Goal: Task Accomplishment & Management: Use online tool/utility

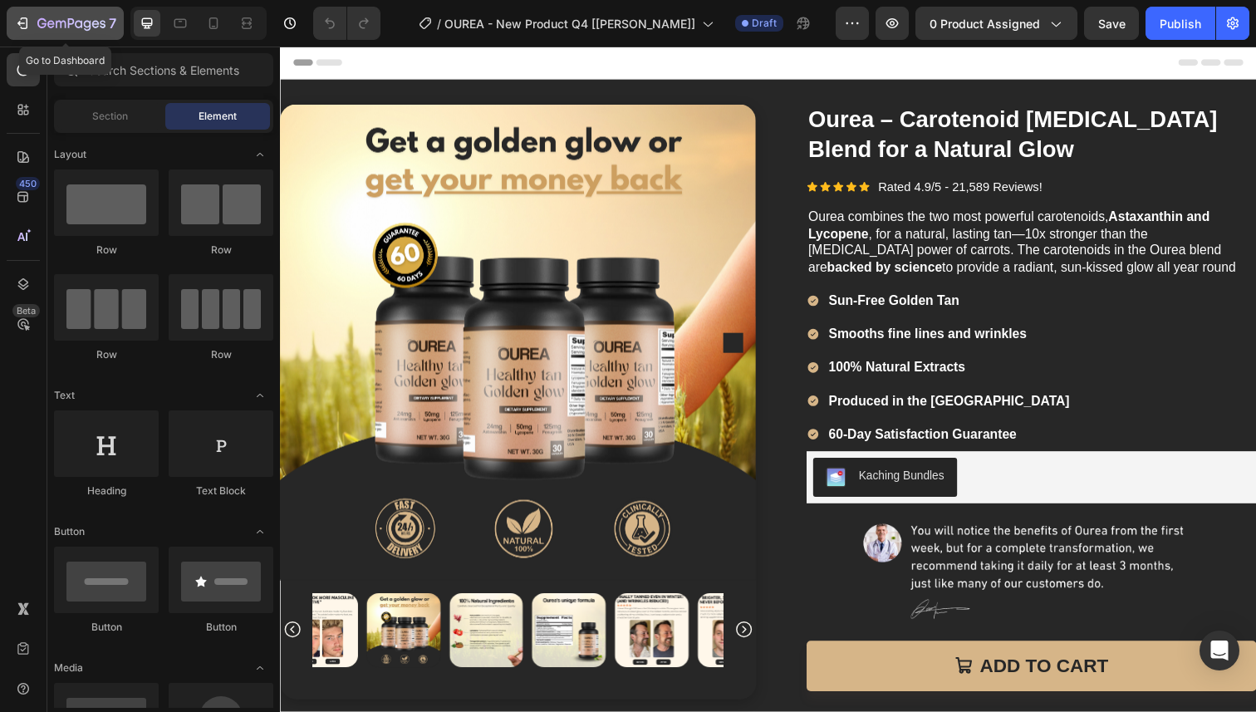
click at [17, 15] on icon "button" at bounding box center [22, 23] width 17 height 17
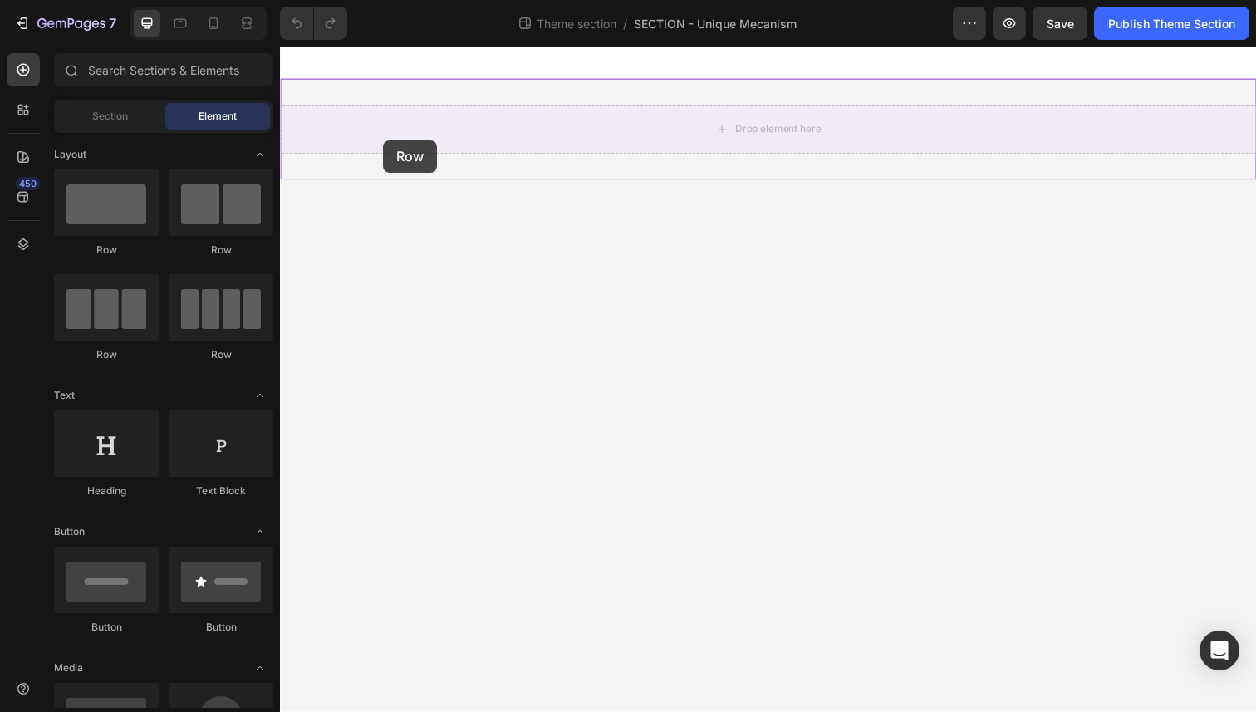
drag, startPoint x: 468, startPoint y: 255, endPoint x: 362, endPoint y: 156, distance: 145.2
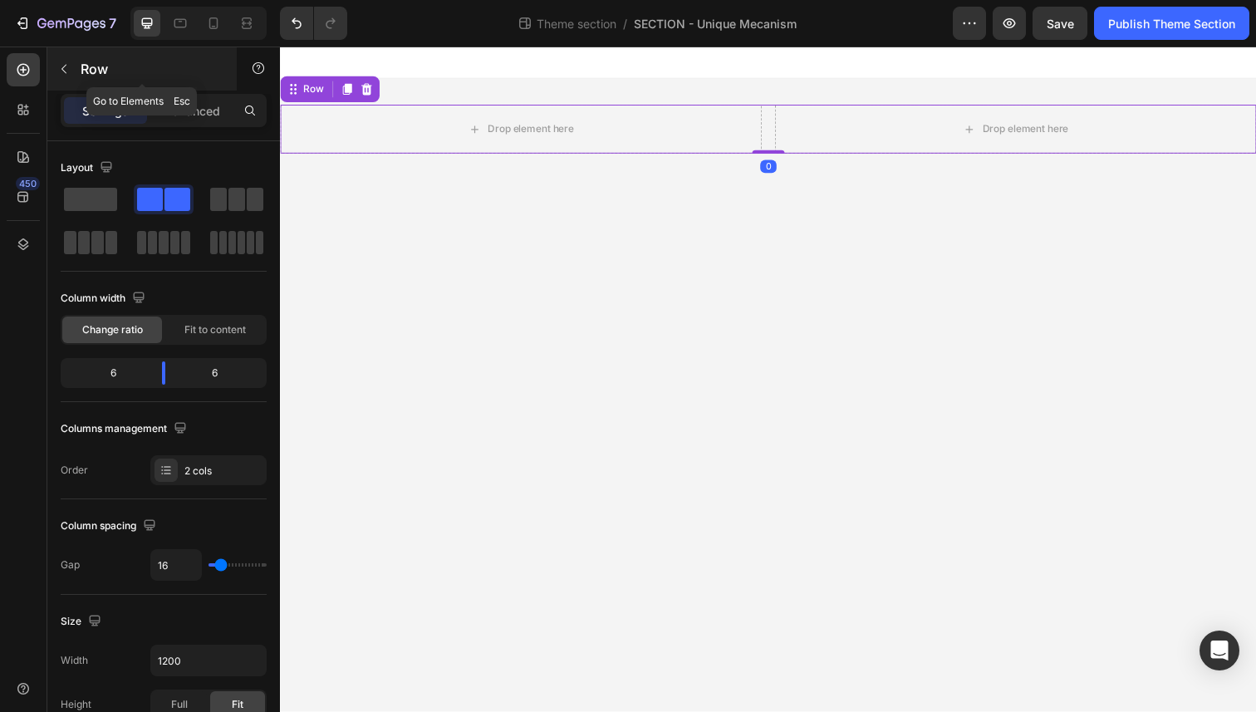
click at [66, 76] on button "button" at bounding box center [64, 69] width 27 height 27
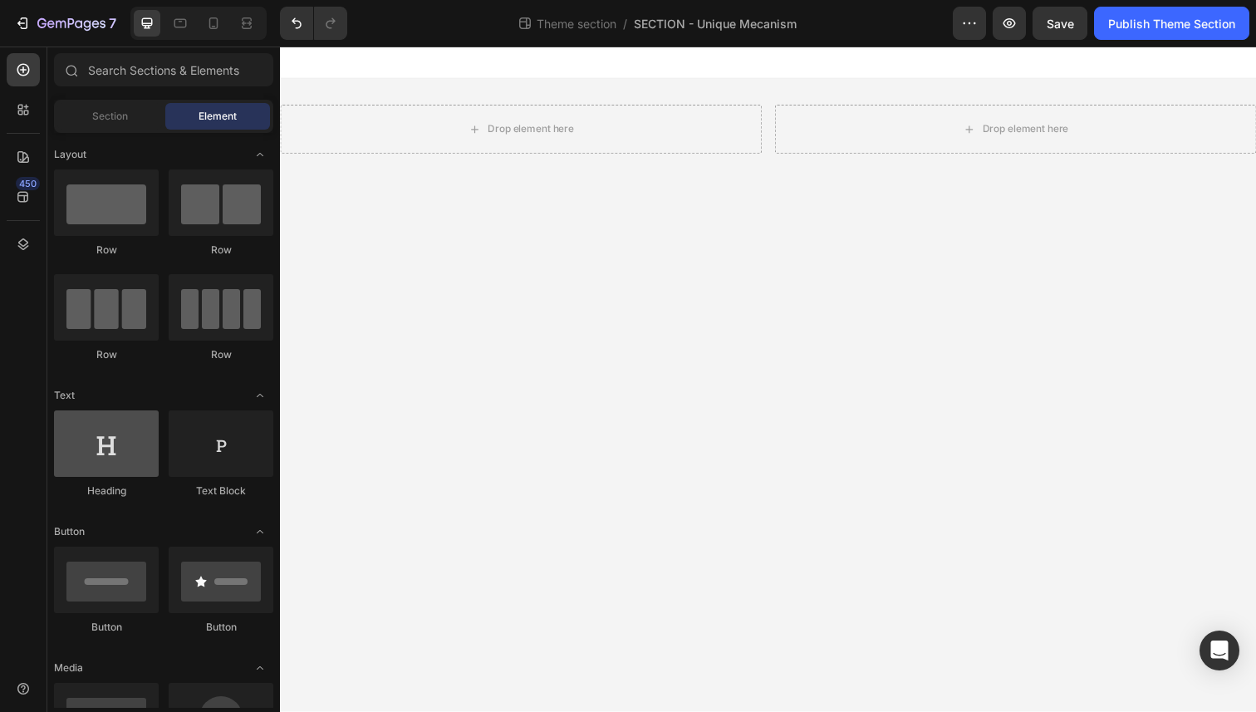
scroll to position [471, 0]
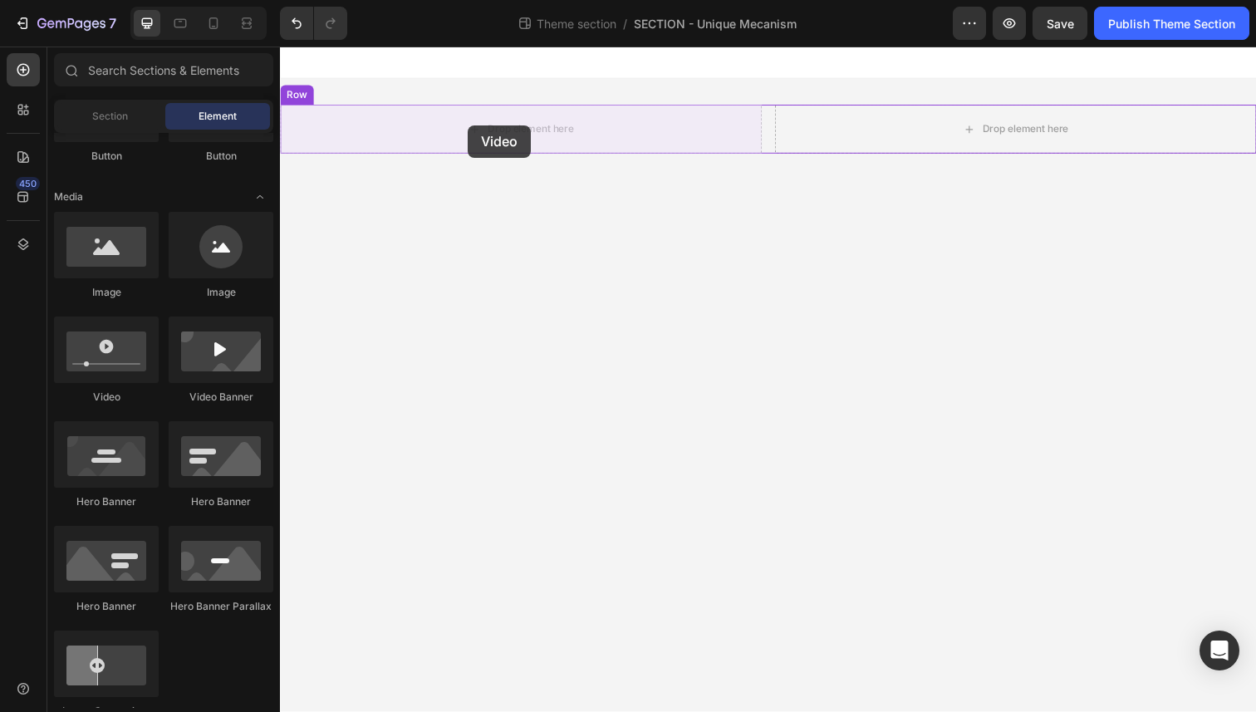
drag, startPoint x: 402, startPoint y: 407, endPoint x: 472, endPoint y: 127, distance: 288.5
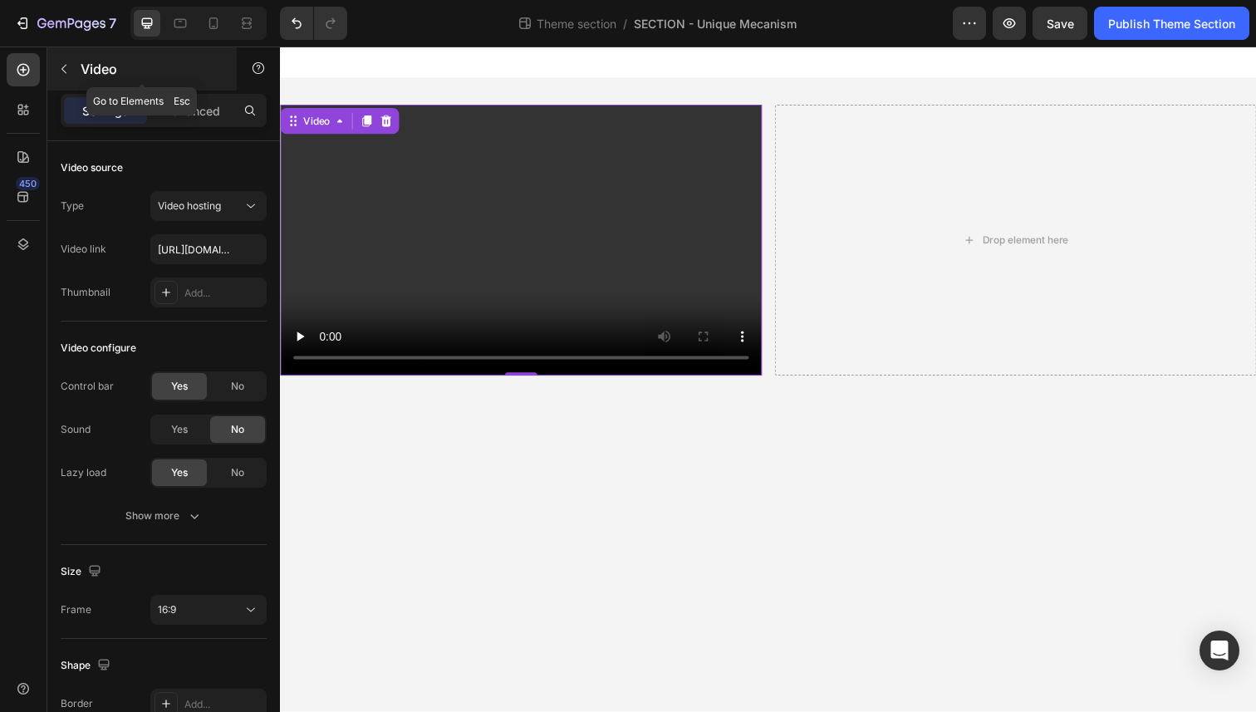
click at [70, 62] on icon "button" at bounding box center [63, 68] width 13 height 13
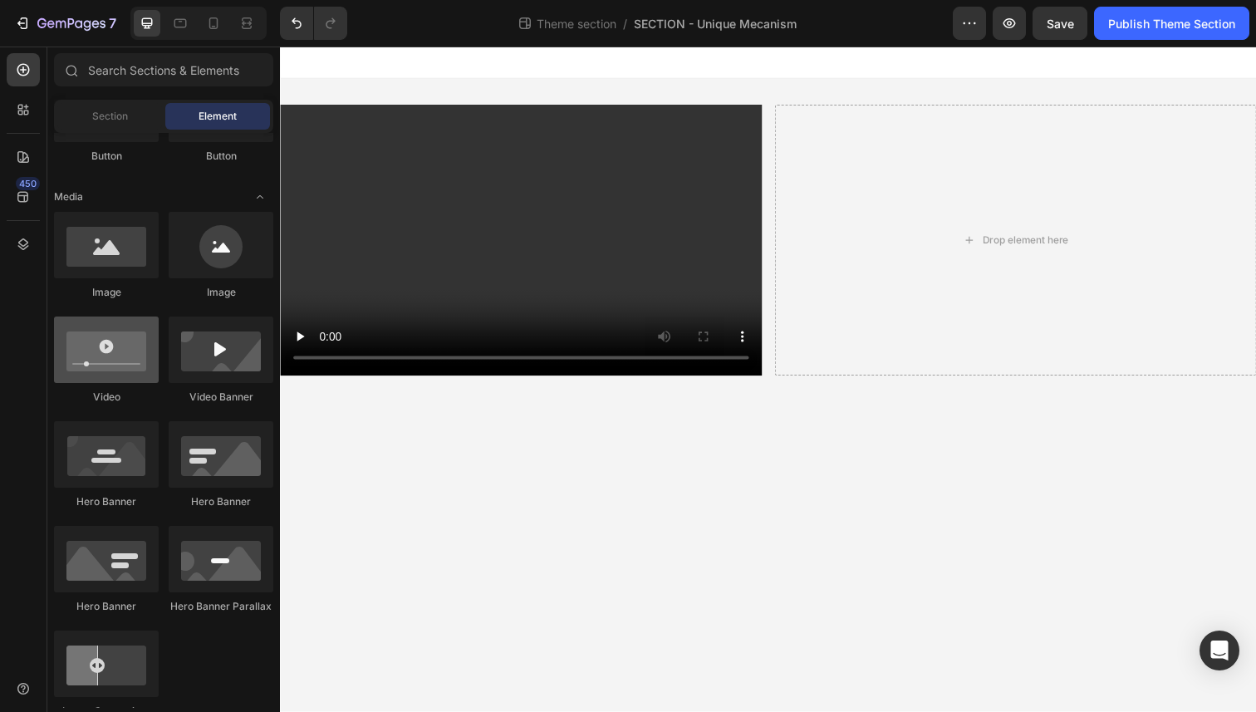
scroll to position [0, 0]
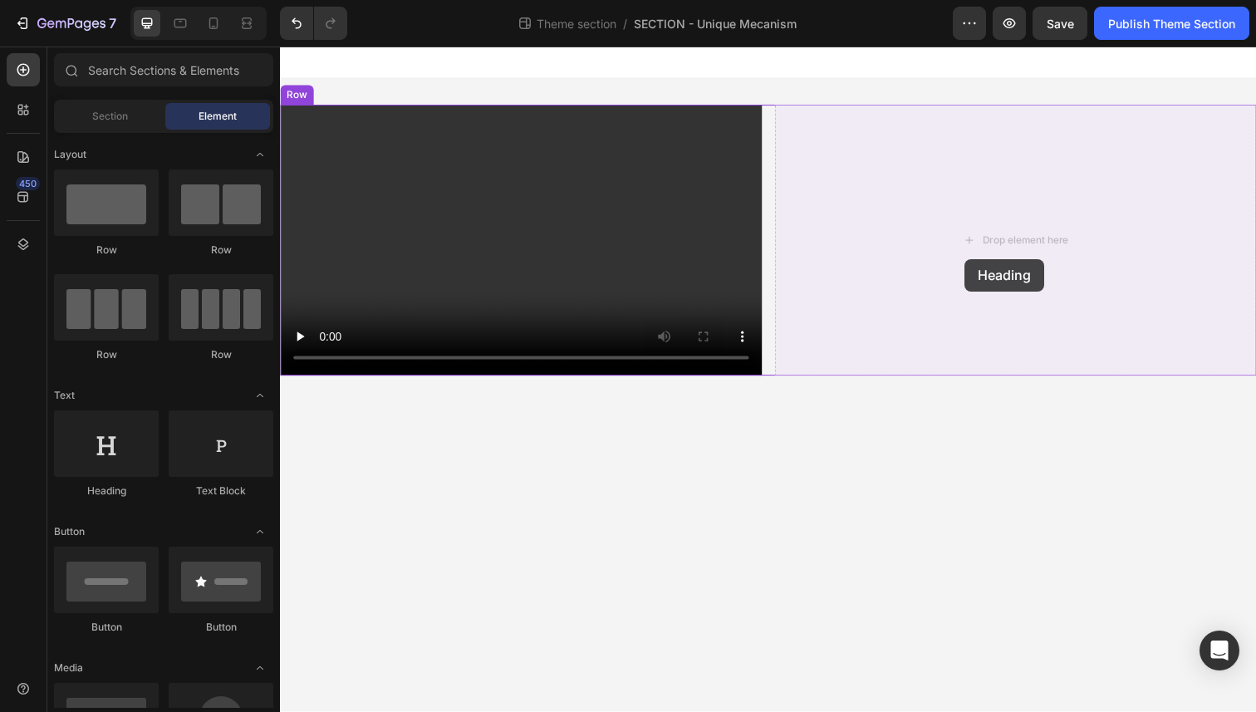
drag, startPoint x: 389, startPoint y: 499, endPoint x: 979, endPoint y: 263, distance: 635.9
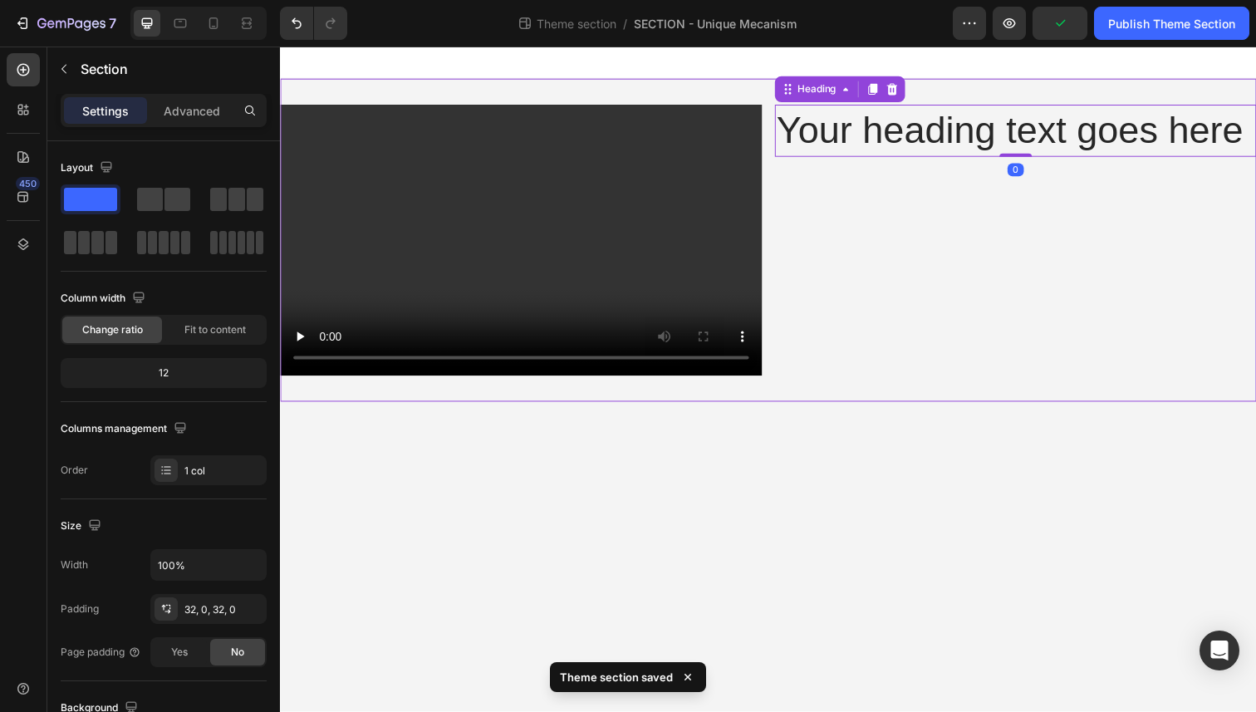
click at [721, 85] on div "Video Your heading text goes here Heading 0 Row" at bounding box center [778, 245] width 997 height 330
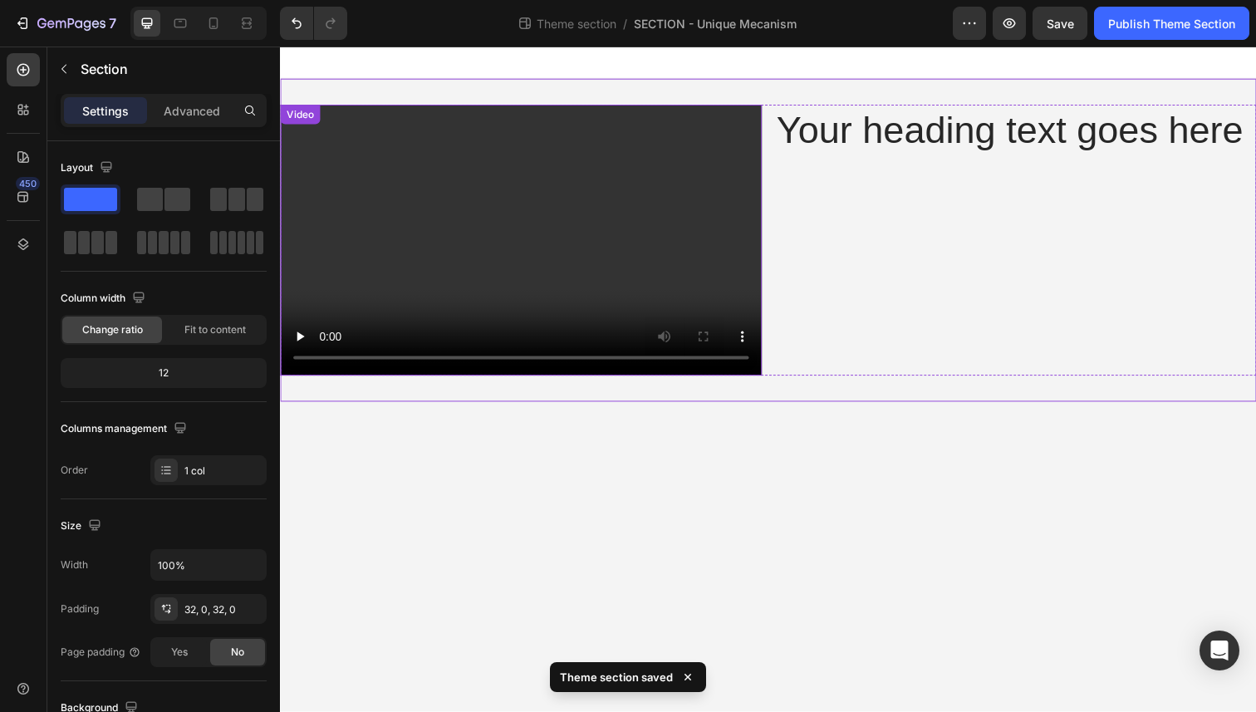
click at [445, 228] on video at bounding box center [526, 244] width 492 height 277
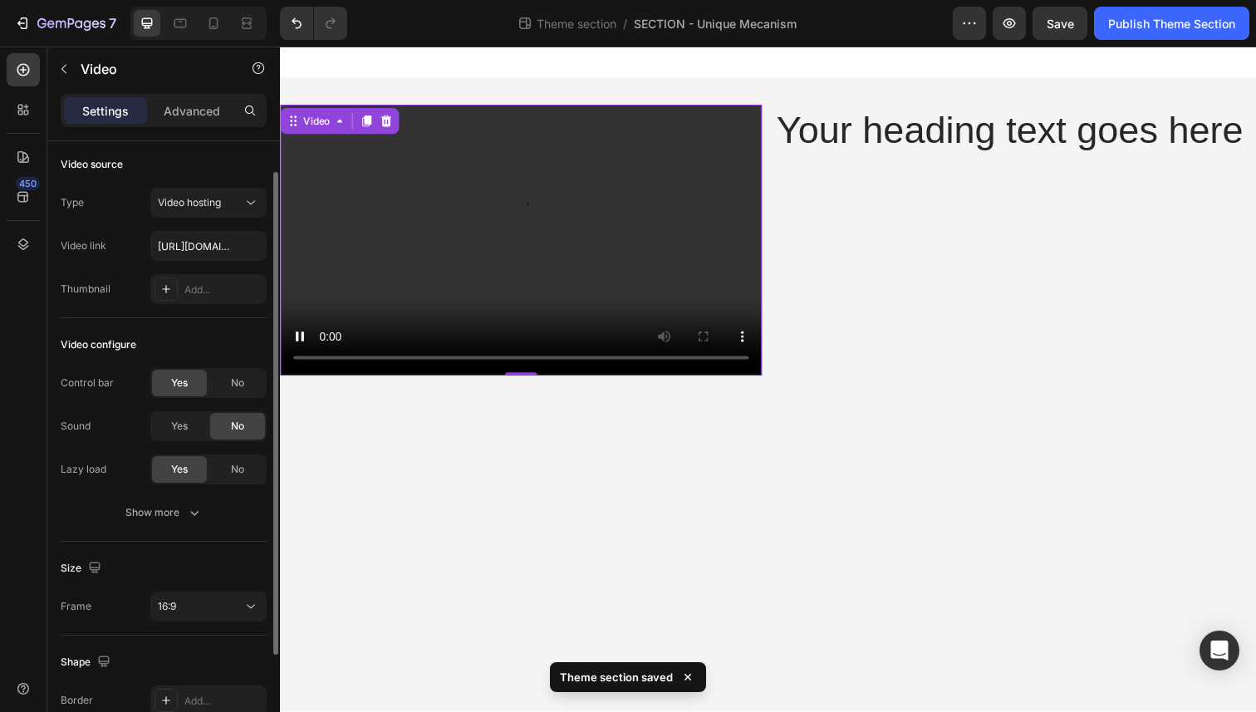
scroll to position [19, 0]
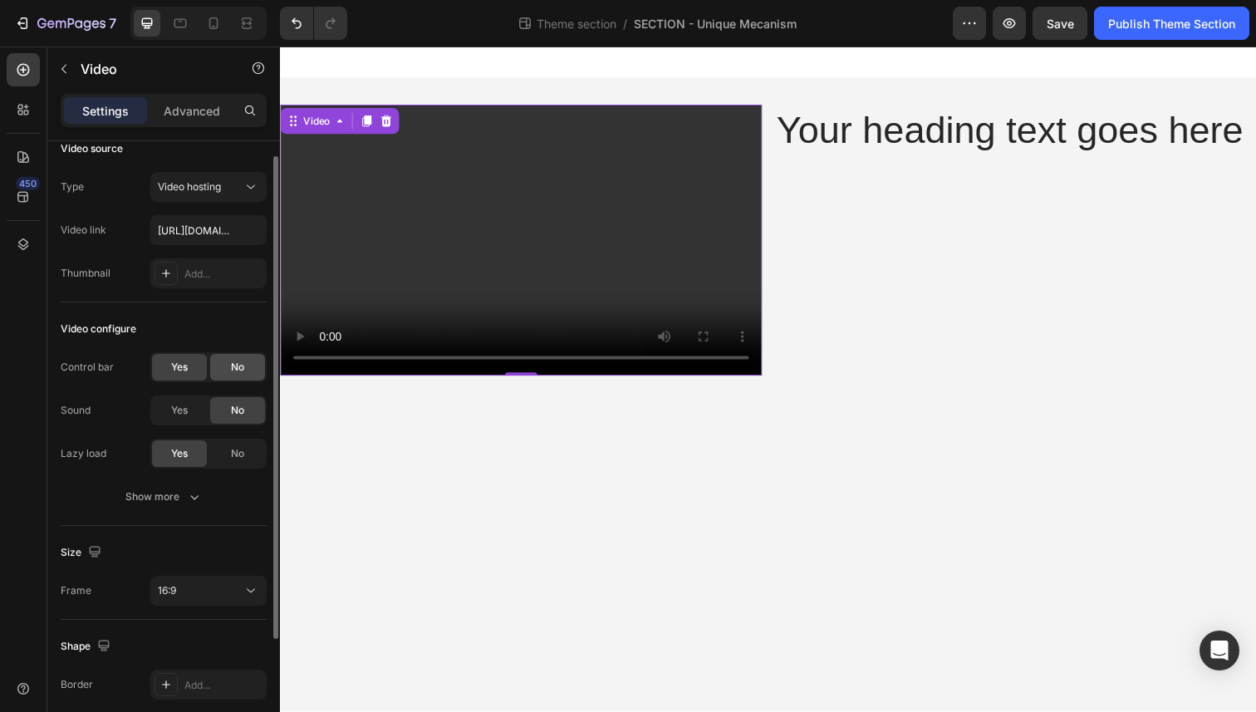
click at [234, 370] on span "No" at bounding box center [237, 367] width 13 height 15
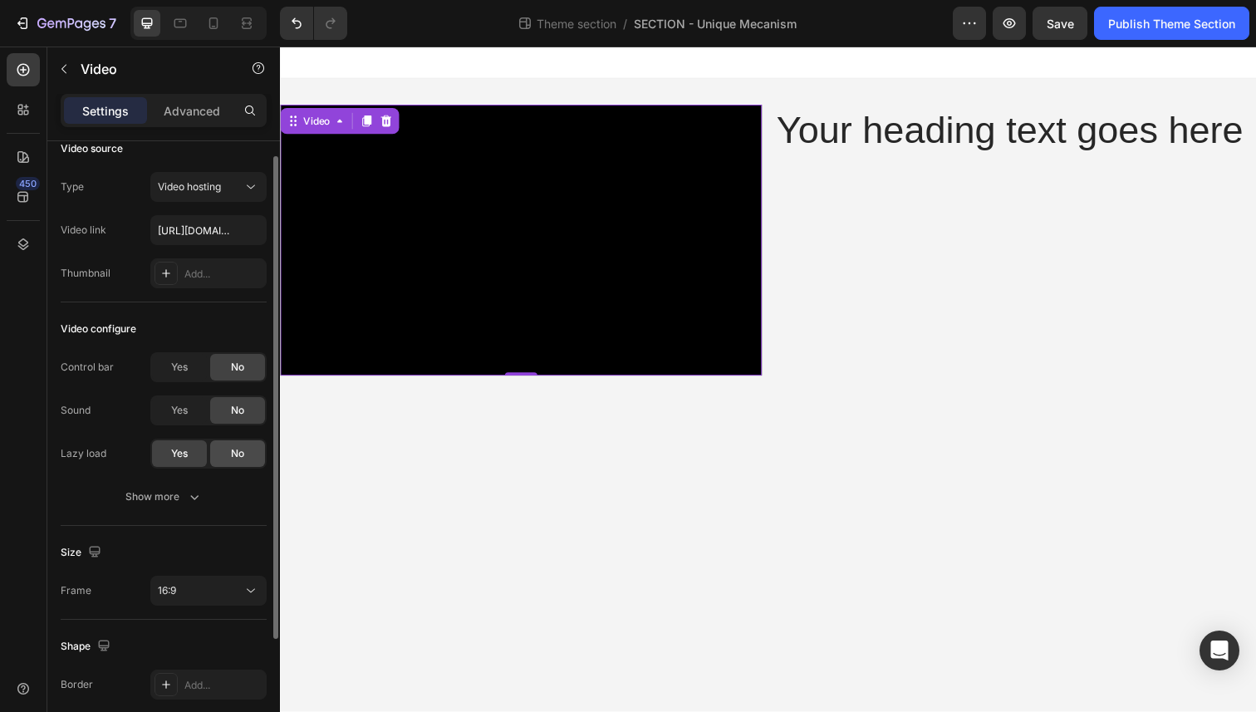
click at [233, 448] on span "No" at bounding box center [237, 453] width 13 height 15
click at [189, 450] on div "Yes" at bounding box center [179, 453] width 55 height 27
click at [189, 485] on button "Show more" at bounding box center [164, 497] width 206 height 30
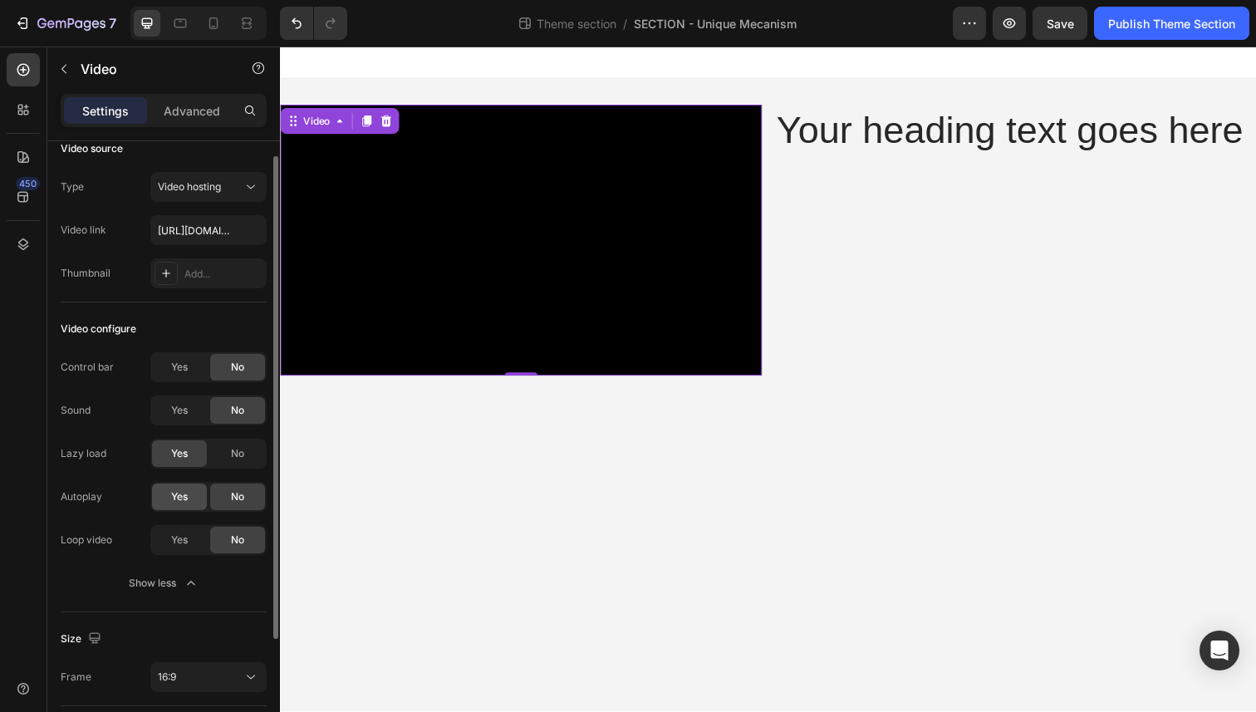
click at [189, 494] on div "Yes" at bounding box center [179, 496] width 55 height 27
click at [189, 535] on div "Yes" at bounding box center [179, 540] width 55 height 27
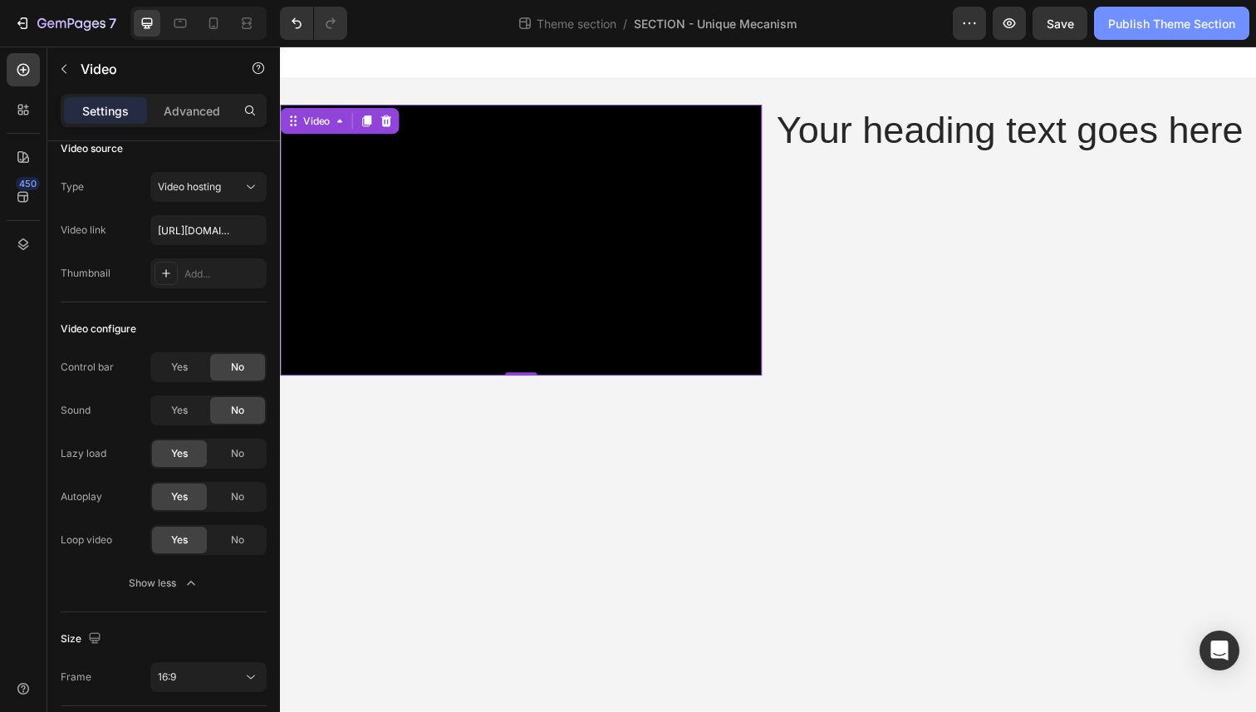
click at [1124, 26] on div "Publish Theme Section" at bounding box center [1171, 23] width 127 height 17
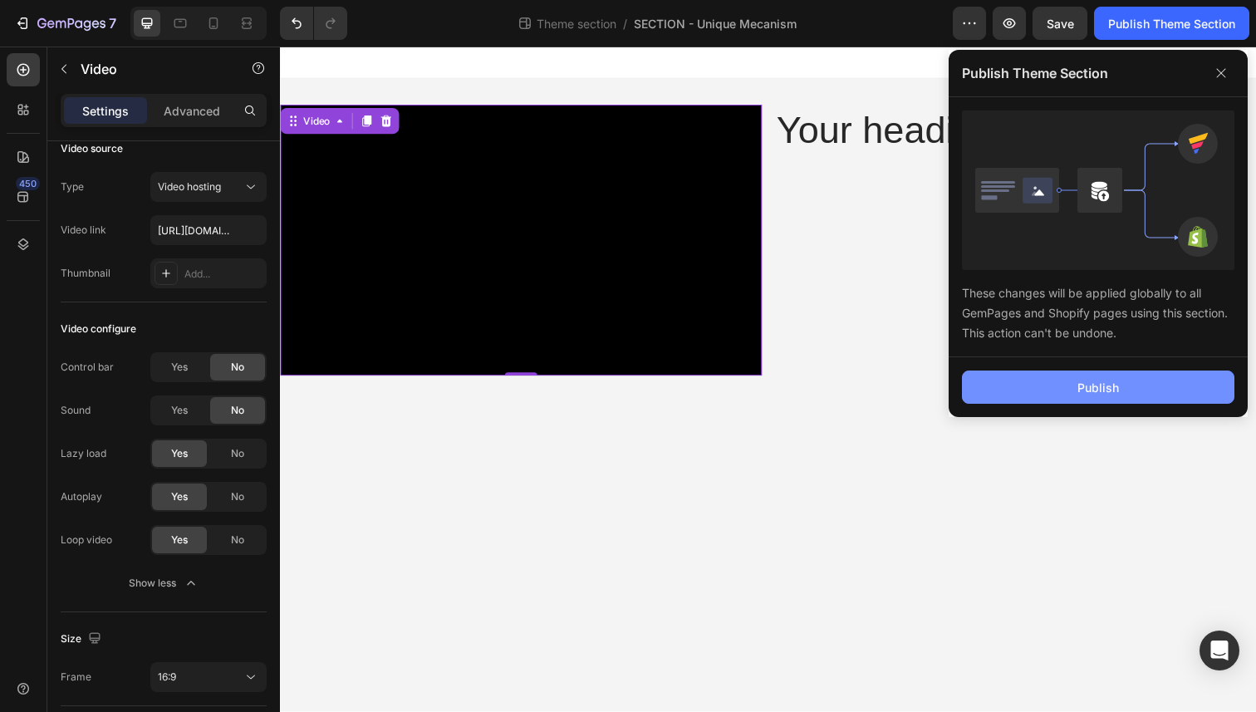
click at [1078, 385] on div "Publish" at bounding box center [1098, 387] width 42 height 17
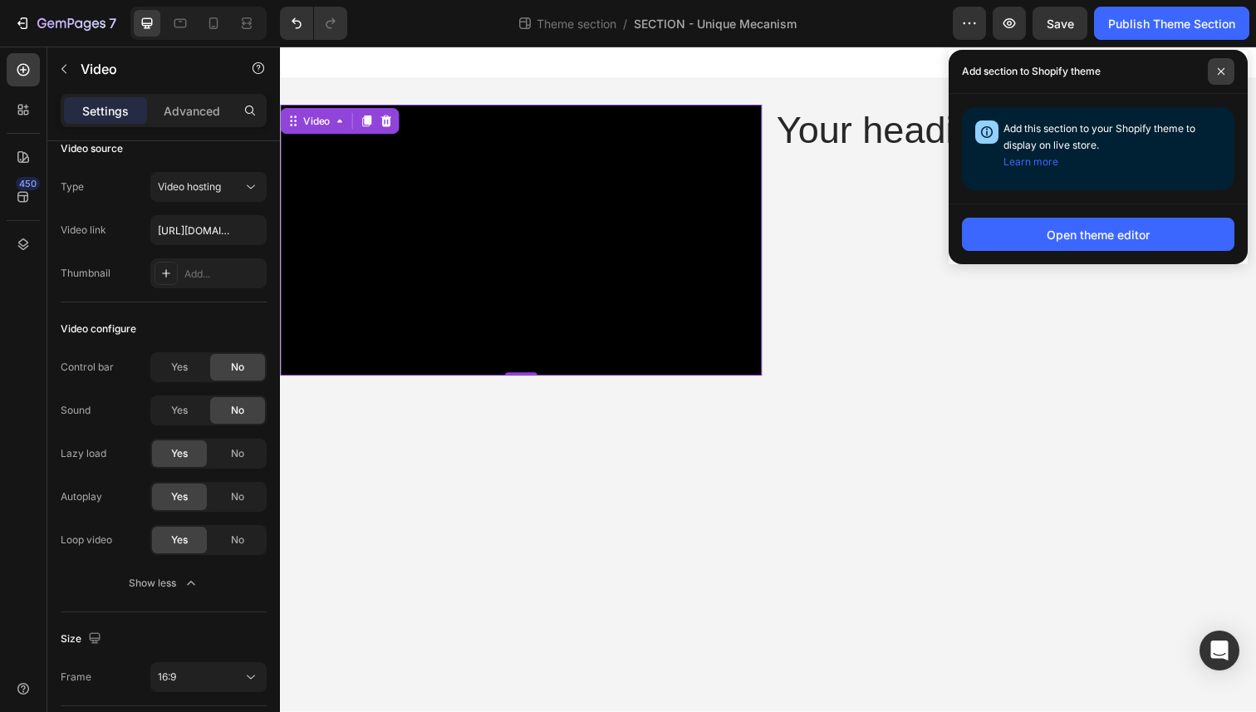
click at [1229, 71] on span at bounding box center [1221, 71] width 27 height 27
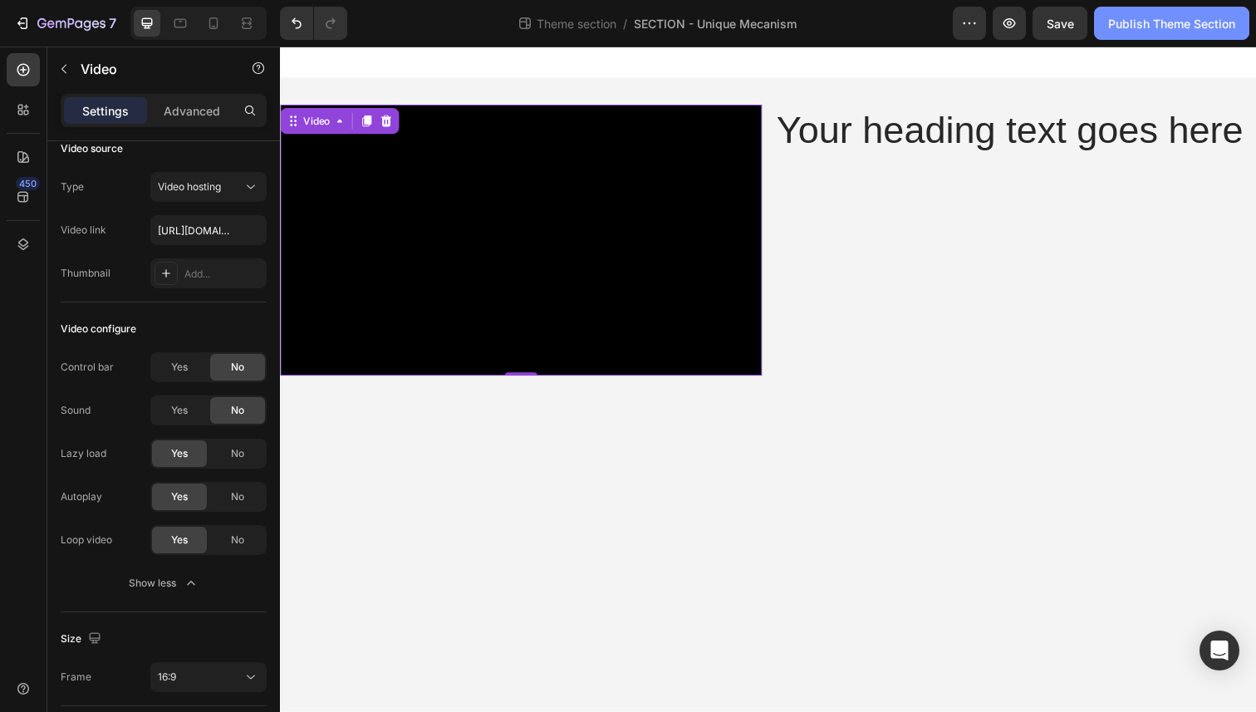
click at [1202, 35] on button "Publish Theme Section" at bounding box center [1171, 23] width 155 height 33
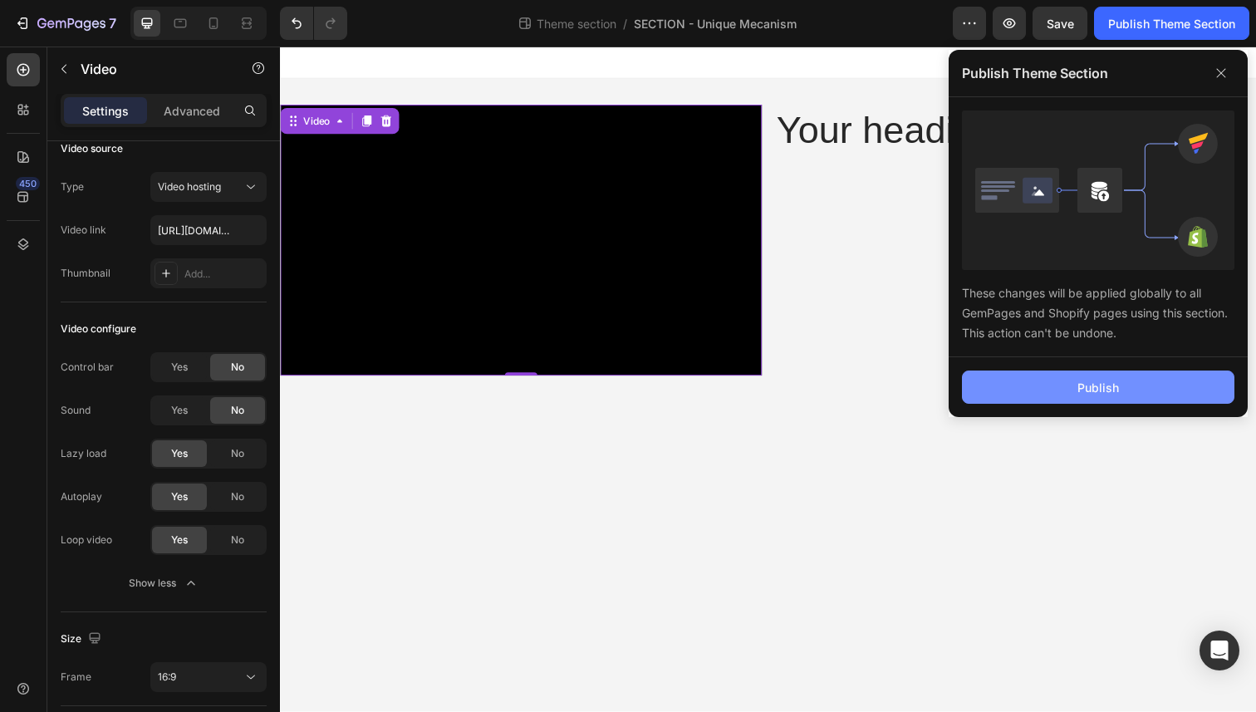
click at [1081, 401] on button "Publish" at bounding box center [1098, 386] width 272 height 33
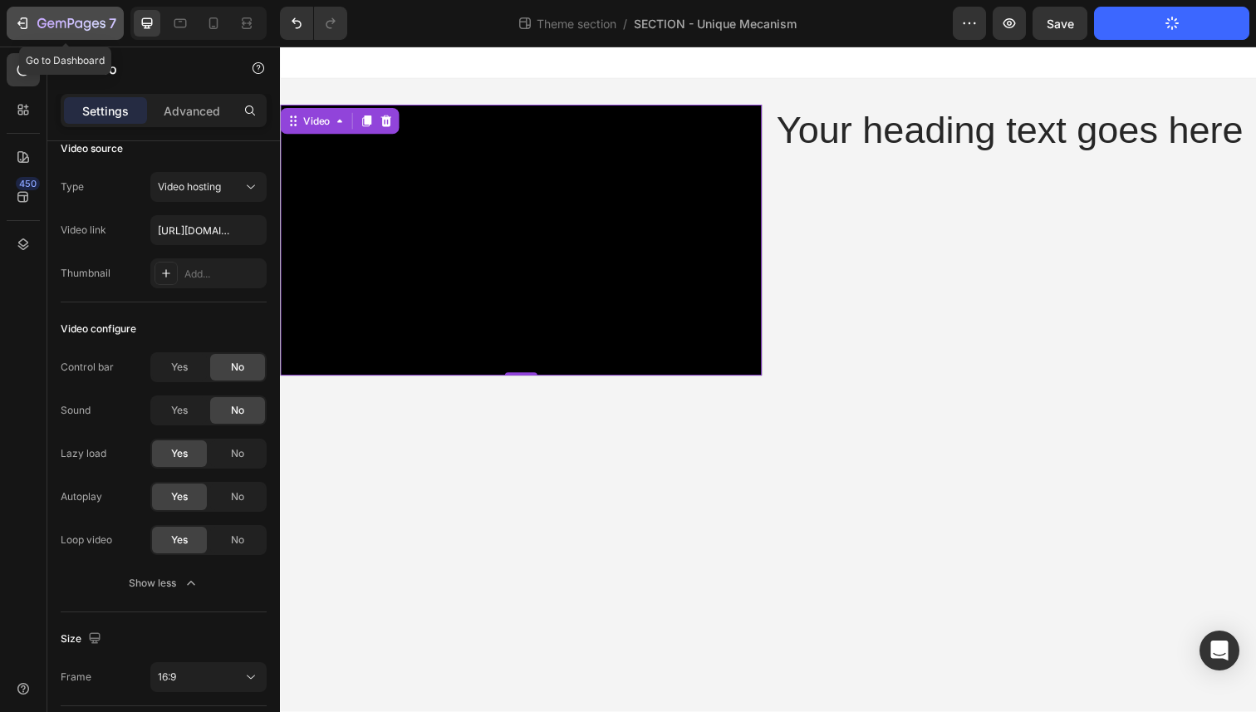
click at [29, 24] on icon "button" at bounding box center [22, 23] width 17 height 17
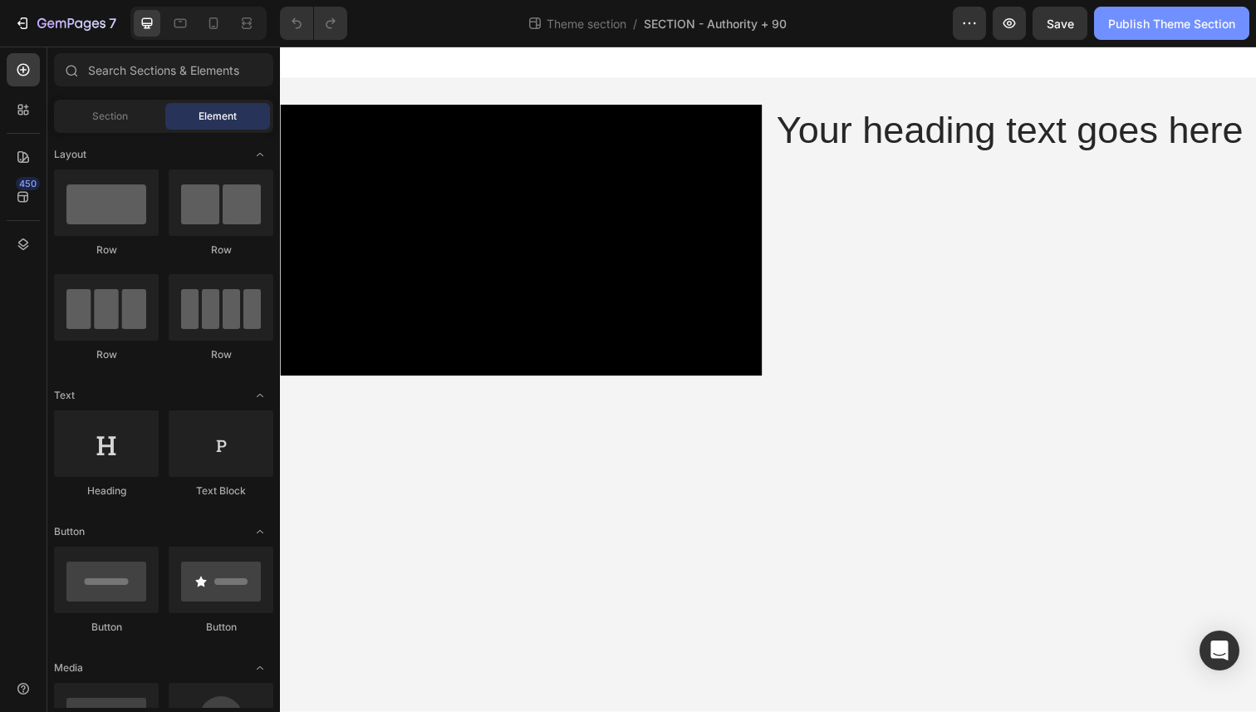
click at [1124, 27] on div "Publish Theme Section" at bounding box center [1171, 23] width 127 height 17
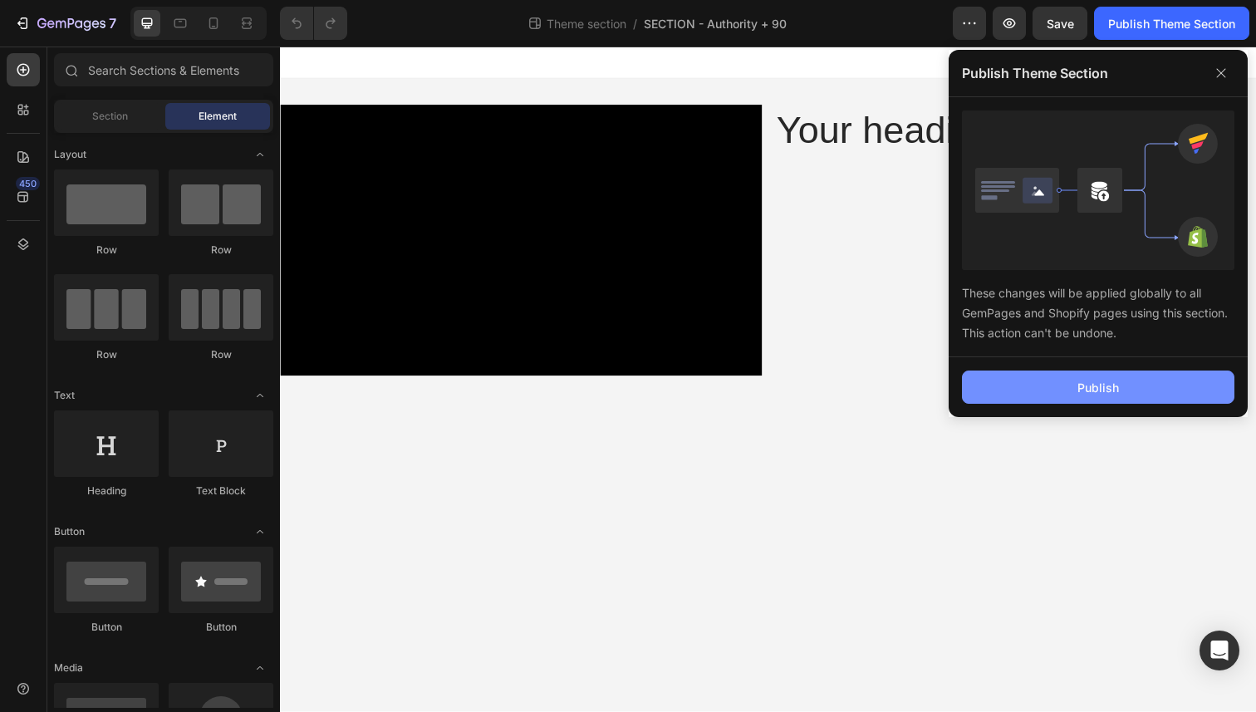
click at [1111, 385] on div "Publish" at bounding box center [1098, 387] width 42 height 17
